Goal: Information Seeking & Learning: Compare options

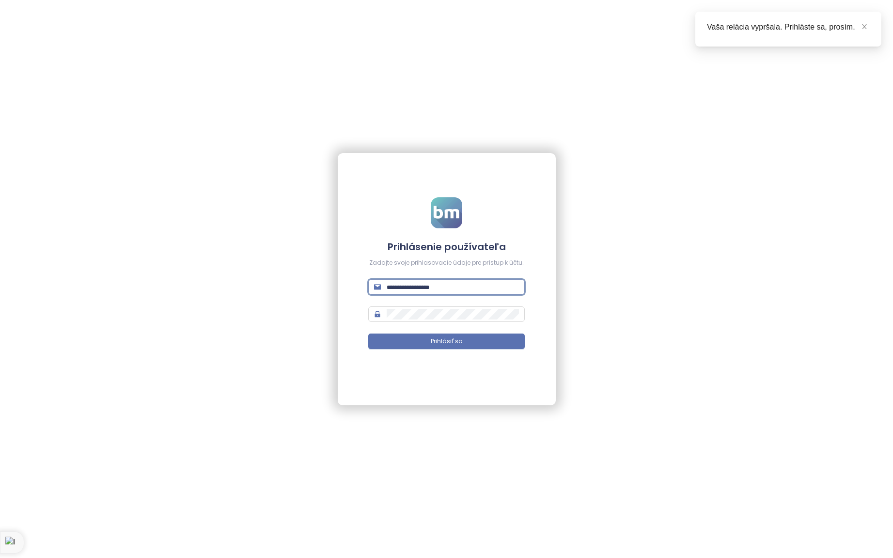
type input "**********"
click at [446, 341] on button "Prihlásiť sa" at bounding box center [446, 341] width 157 height 16
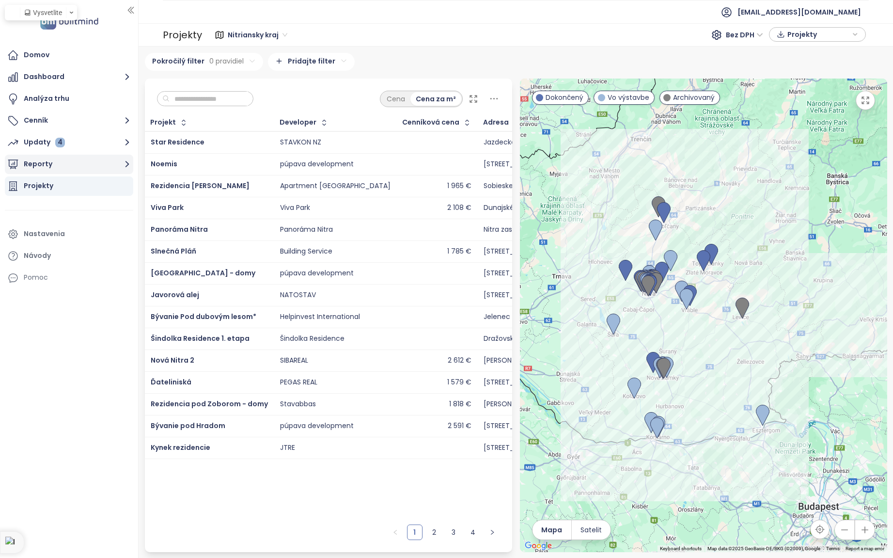
click at [126, 165] on icon "button" at bounding box center [127, 164] width 12 height 12
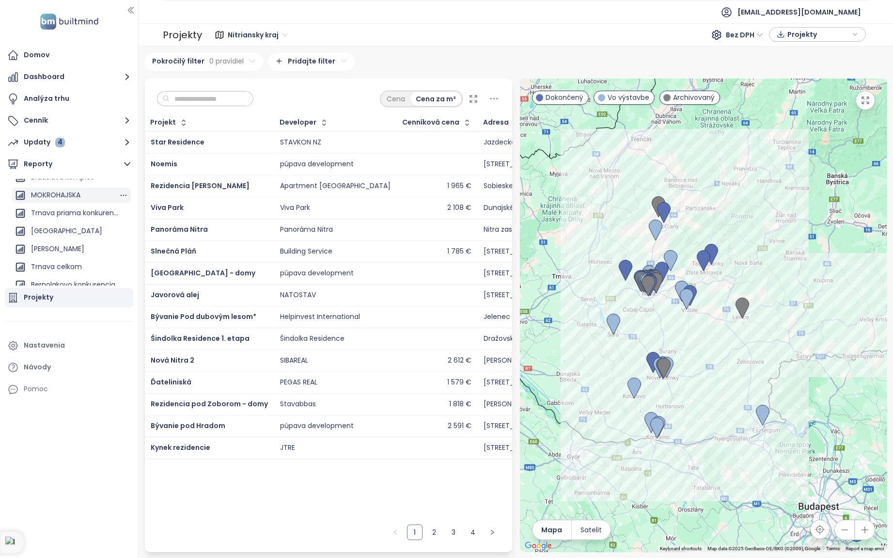
scroll to position [168, 0]
click at [71, 267] on div "Bernolakovo konkurencia" at bounding box center [73, 269] width 84 height 12
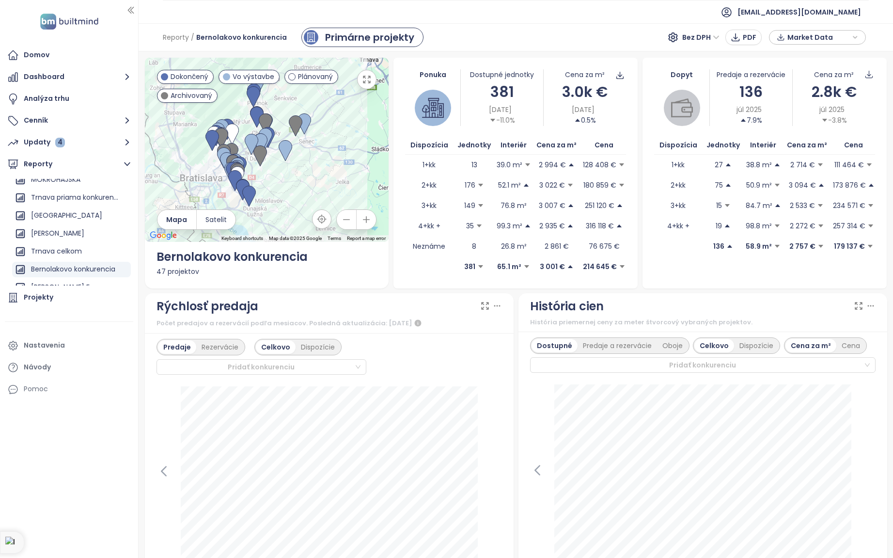
scroll to position [1, 0]
click at [543, 165] on p "2 994 €" at bounding box center [552, 163] width 27 height 11
click at [473, 162] on p "13" at bounding box center [475, 163] width 6 height 11
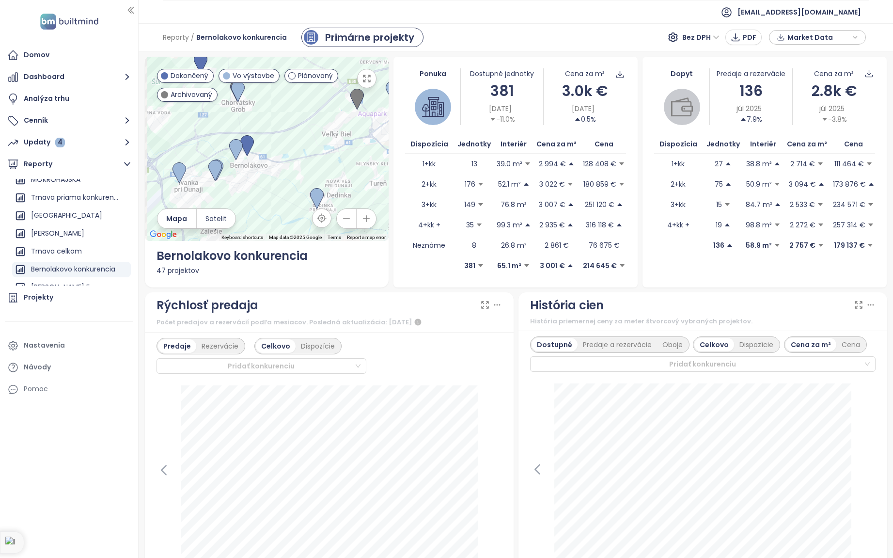
drag, startPoint x: 273, startPoint y: 116, endPoint x: 369, endPoint y: 211, distance: 135.0
click at [370, 216] on div "← Move left → Move right ↑ Move up ↓ Move down + Zoom in - Zoom out Home Jump l…" at bounding box center [267, 149] width 244 height 184
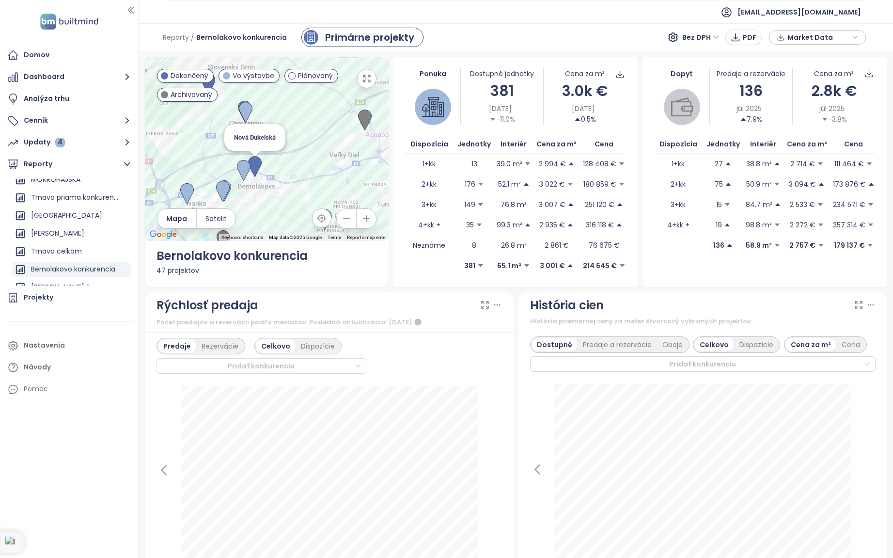
click at [257, 164] on img at bounding box center [255, 166] width 14 height 21
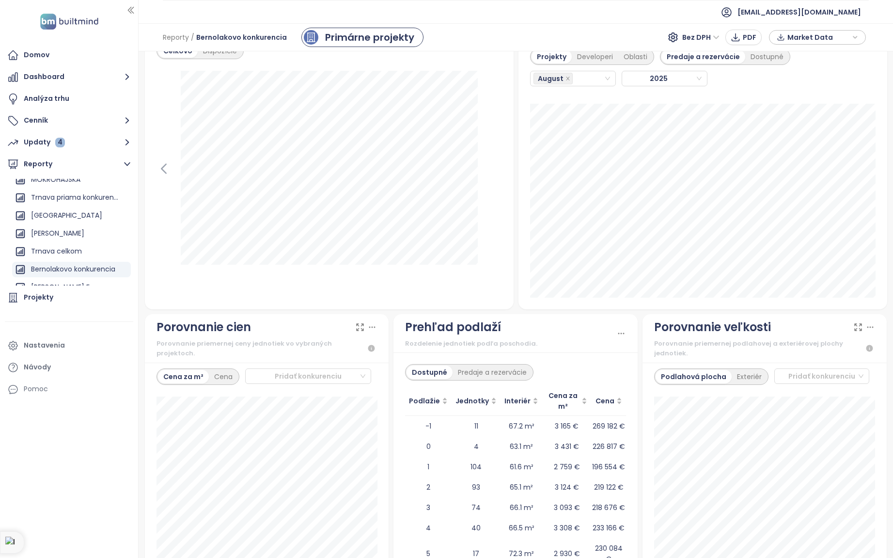
scroll to position [911, 0]
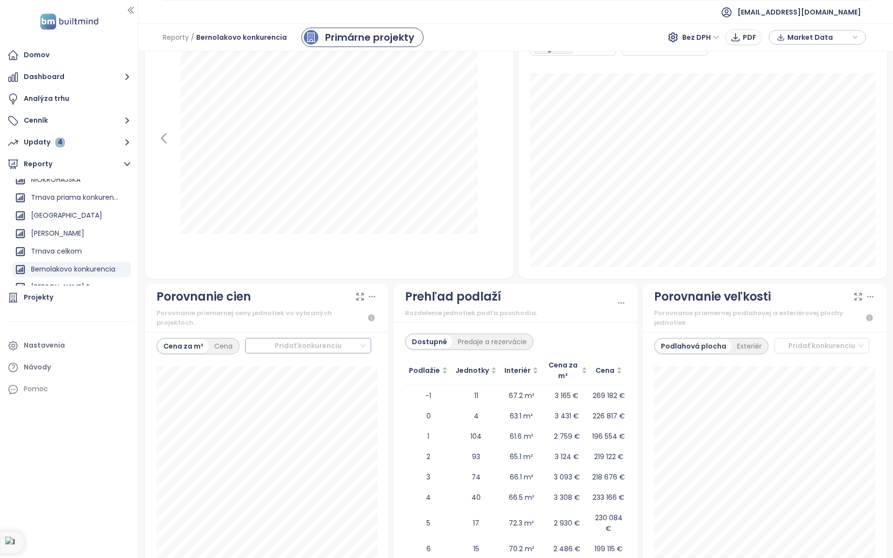
click at [354, 340] on div at bounding box center [304, 346] width 111 height 12
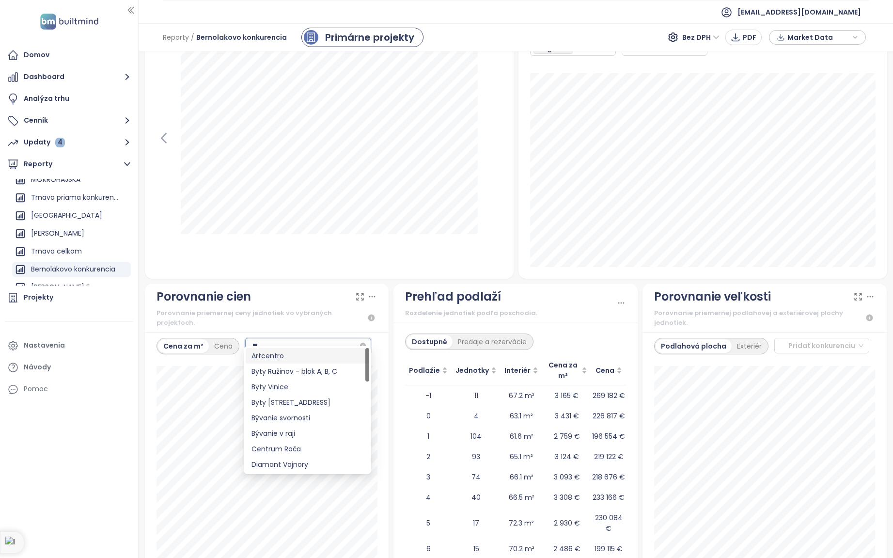
type input "***"
click at [292, 401] on div "Nová Dukelská" at bounding box center [308, 402] width 112 height 11
drag, startPoint x: 282, startPoint y: 279, endPoint x: 282, endPoint y: 285, distance: 6.3
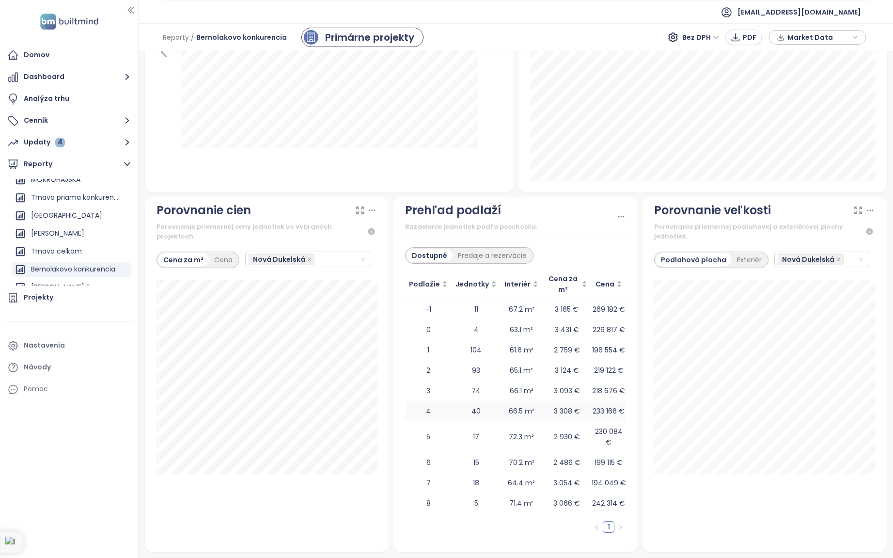
scroll to position [997, 0]
click at [222, 253] on div "Cena" at bounding box center [223, 260] width 29 height 14
click at [195, 253] on div "Cena za m²" at bounding box center [183, 260] width 50 height 14
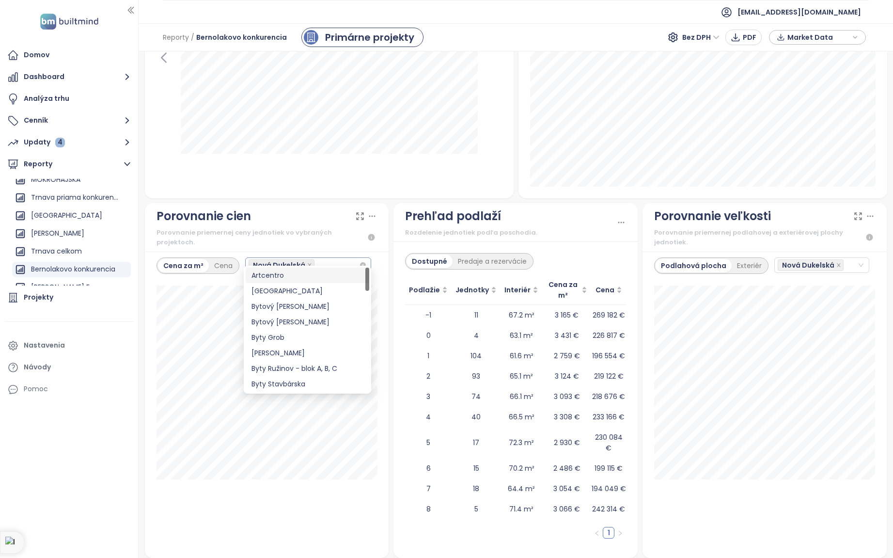
click at [333, 258] on div "Nová Dukelská" at bounding box center [304, 265] width 111 height 14
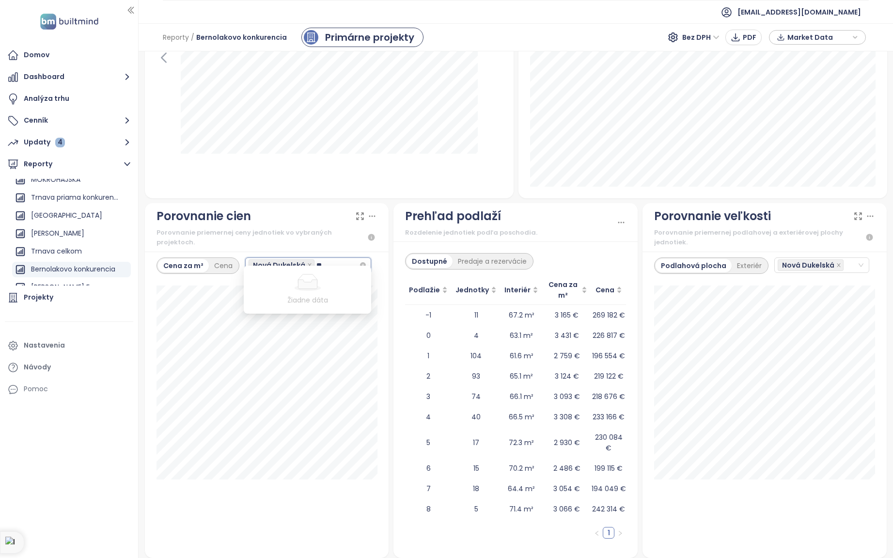
type input "*"
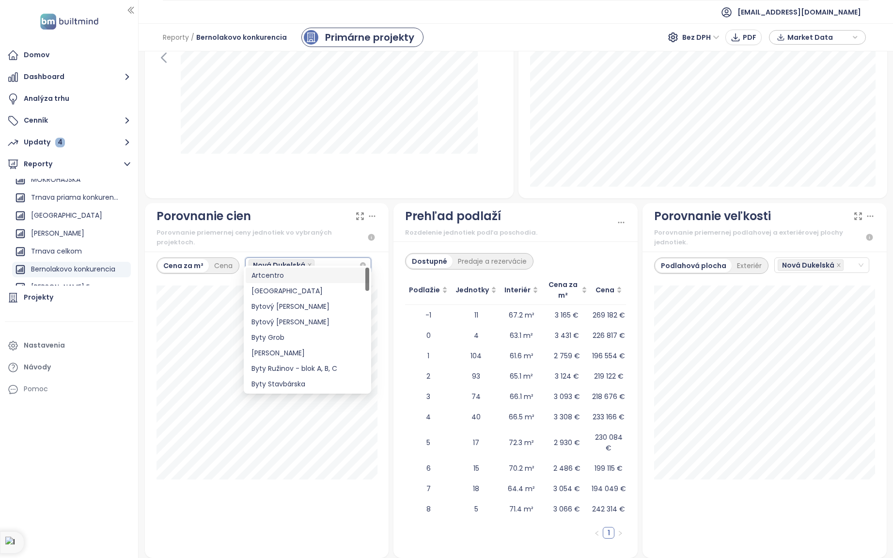
type input "*"
type input "******"
click at [283, 288] on div "Dubová Alej 3.etapa" at bounding box center [308, 290] width 112 height 11
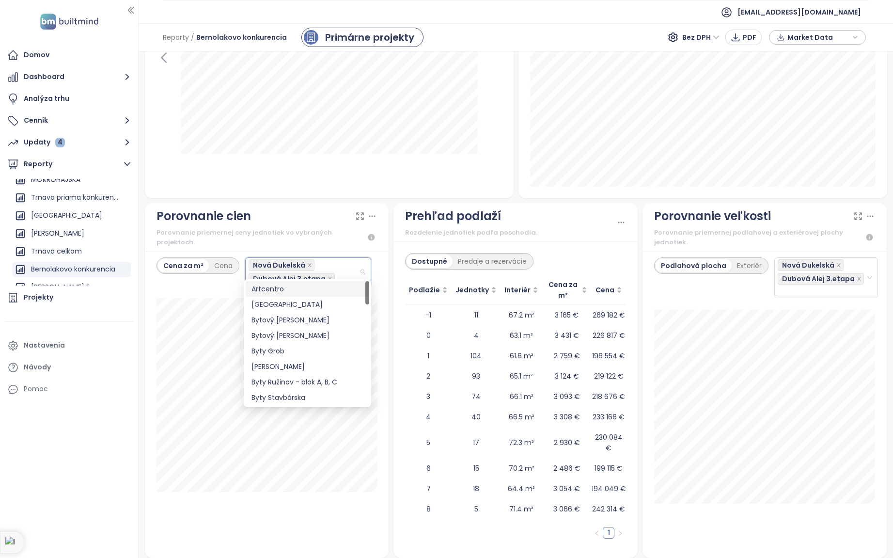
click at [320, 217] on div "Porovnanie cien" at bounding box center [267, 216] width 221 height 18
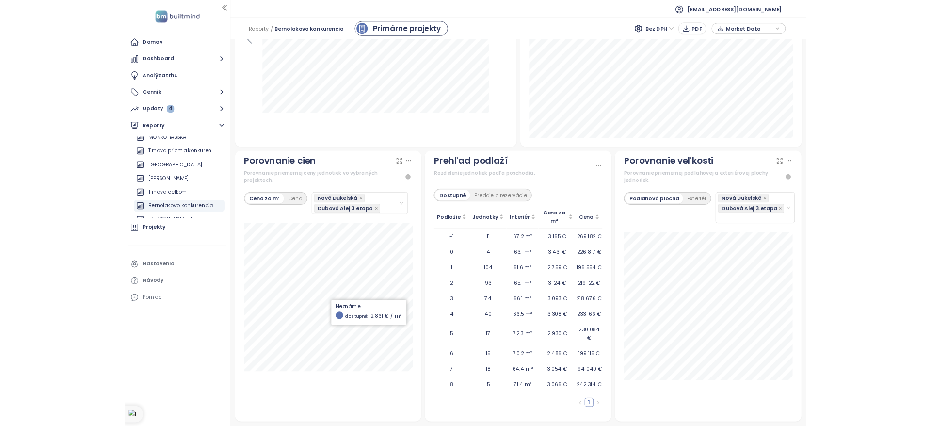
scroll to position [997, 0]
